Goal: Information Seeking & Learning: Learn about a topic

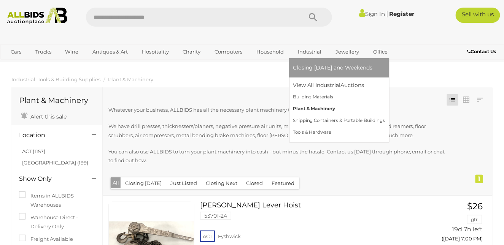
click at [313, 109] on link "Plant & Machinery" at bounding box center [339, 109] width 92 height 12
click at [313, 108] on link "Plant & Machinery" at bounding box center [339, 109] width 92 height 12
click at [317, 110] on link "Plant & Machinery" at bounding box center [339, 109] width 92 height 12
click at [319, 108] on link "Plant & Machinery" at bounding box center [339, 109] width 92 height 12
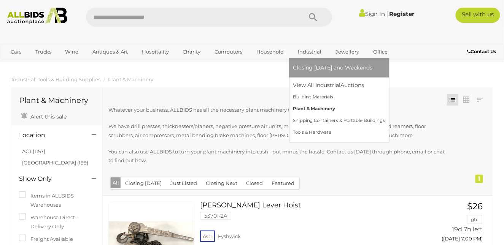
click at [307, 108] on link "Plant & Machinery" at bounding box center [339, 109] width 92 height 12
click at [301, 84] on link "View All Industrial Auctions" at bounding box center [339, 86] width 92 height 12
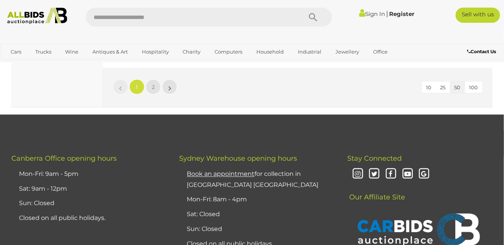
scroll to position [5973, 0]
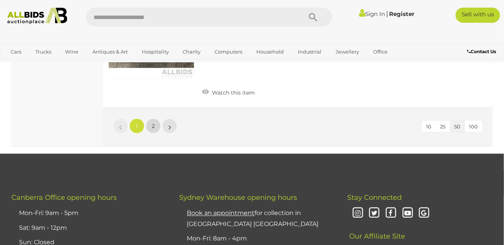
click at [154, 123] on span "2" at bounding box center [153, 126] width 3 height 7
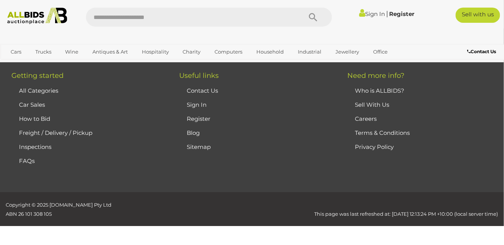
scroll to position [128, 0]
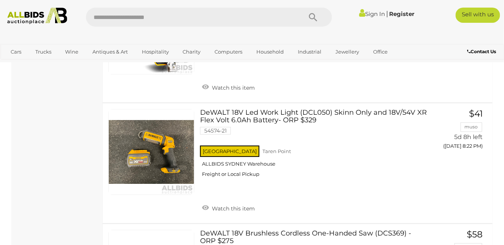
scroll to position [584, 0]
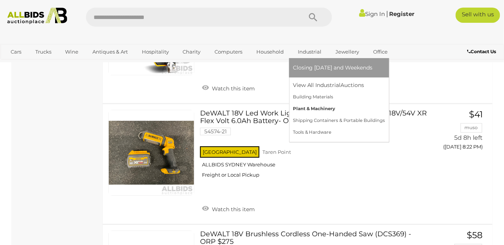
click at [318, 107] on link "Plant & Machinery" at bounding box center [339, 109] width 92 height 12
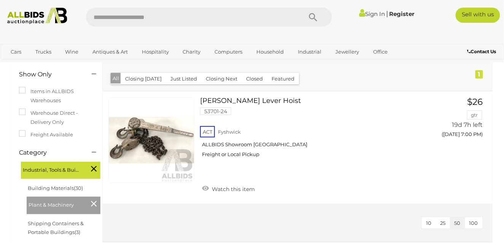
scroll to position [76, 0]
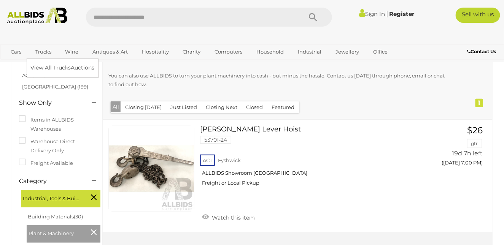
click at [47, 50] on link "Trucks" at bounding box center [43, 52] width 26 height 13
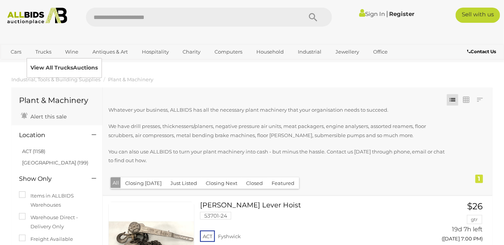
click at [52, 67] on link "View All Trucks Auctions" at bounding box center [63, 68] width 67 height 12
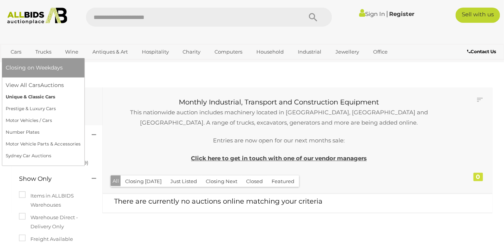
click at [22, 95] on link "Unique & Classic Cars" at bounding box center [43, 97] width 75 height 12
